Goal: Find contact information: Find contact information

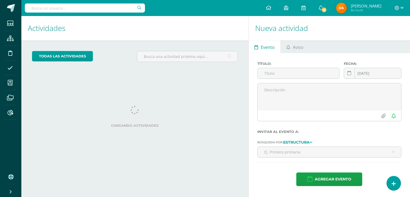
click at [106, 8] on input "text" at bounding box center [85, 7] width 120 height 9
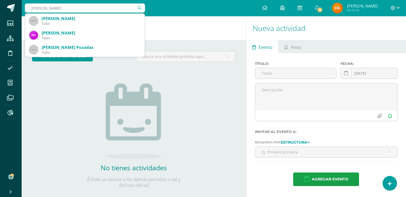
type input "[PERSON_NAME]"
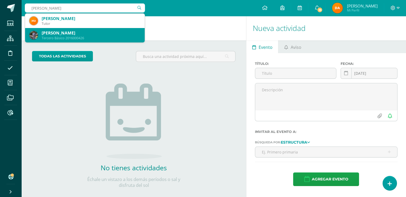
click at [82, 38] on div "Tercero Básico 2016000426" at bounding box center [91, 38] width 99 height 5
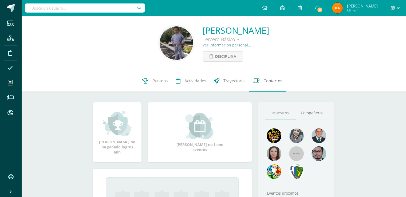
click at [267, 83] on span "Contactos" at bounding box center [272, 81] width 19 height 6
